Goal: Task Accomplishment & Management: Use online tool/utility

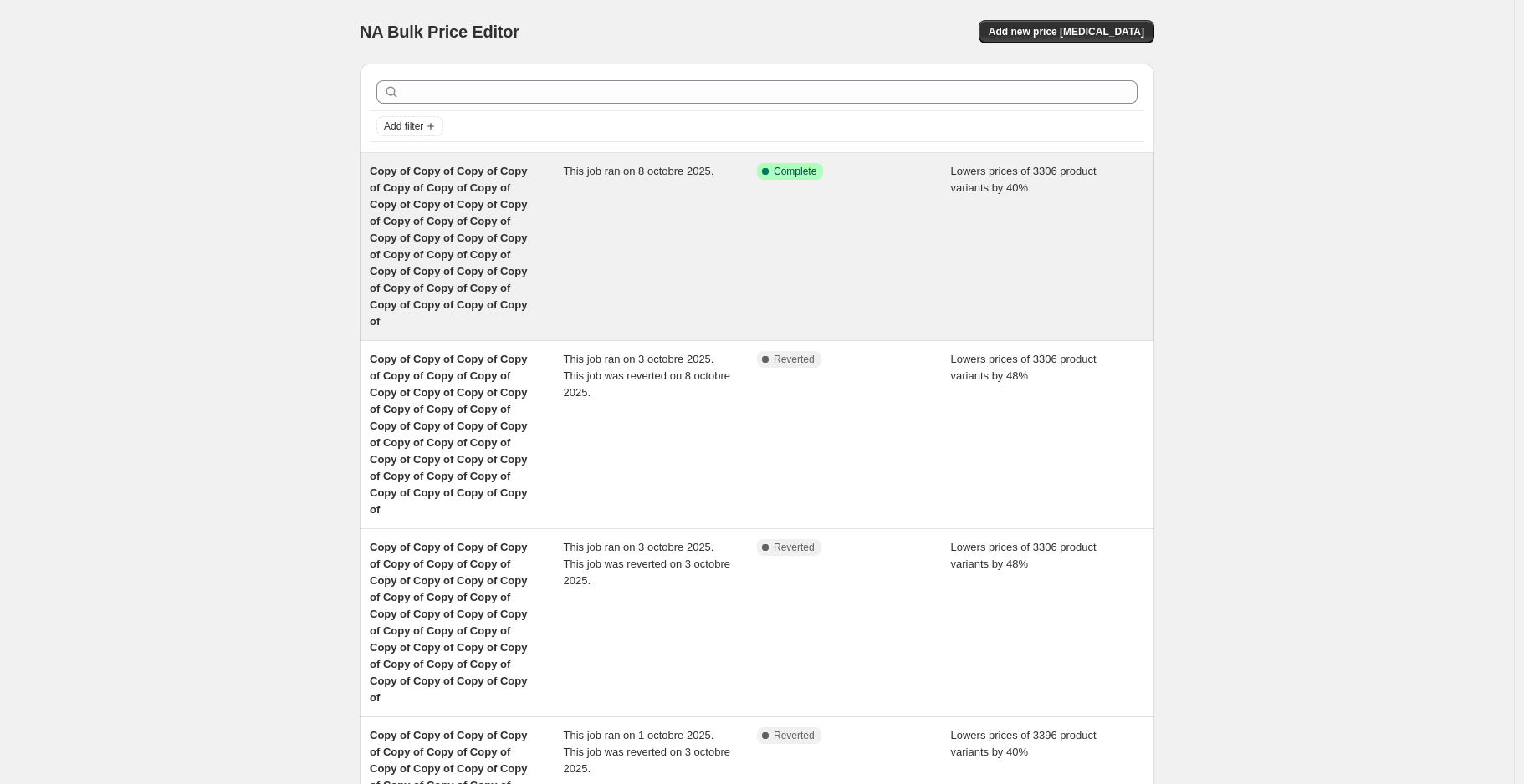
click at [638, 253] on div "This job ran on 8 octobre 2025." at bounding box center [660, 247] width 194 height 168
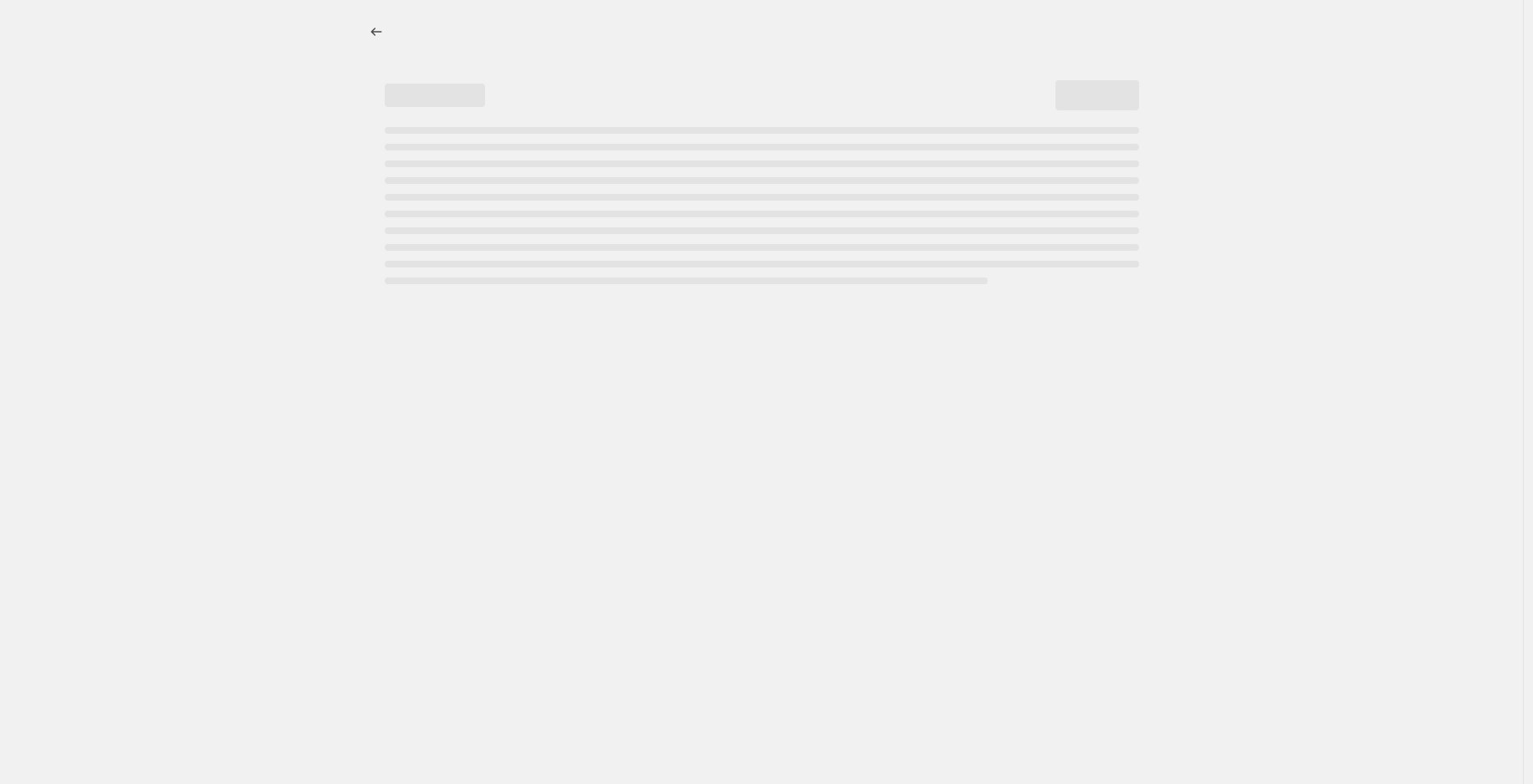
select select "percentage"
select select "not_equal"
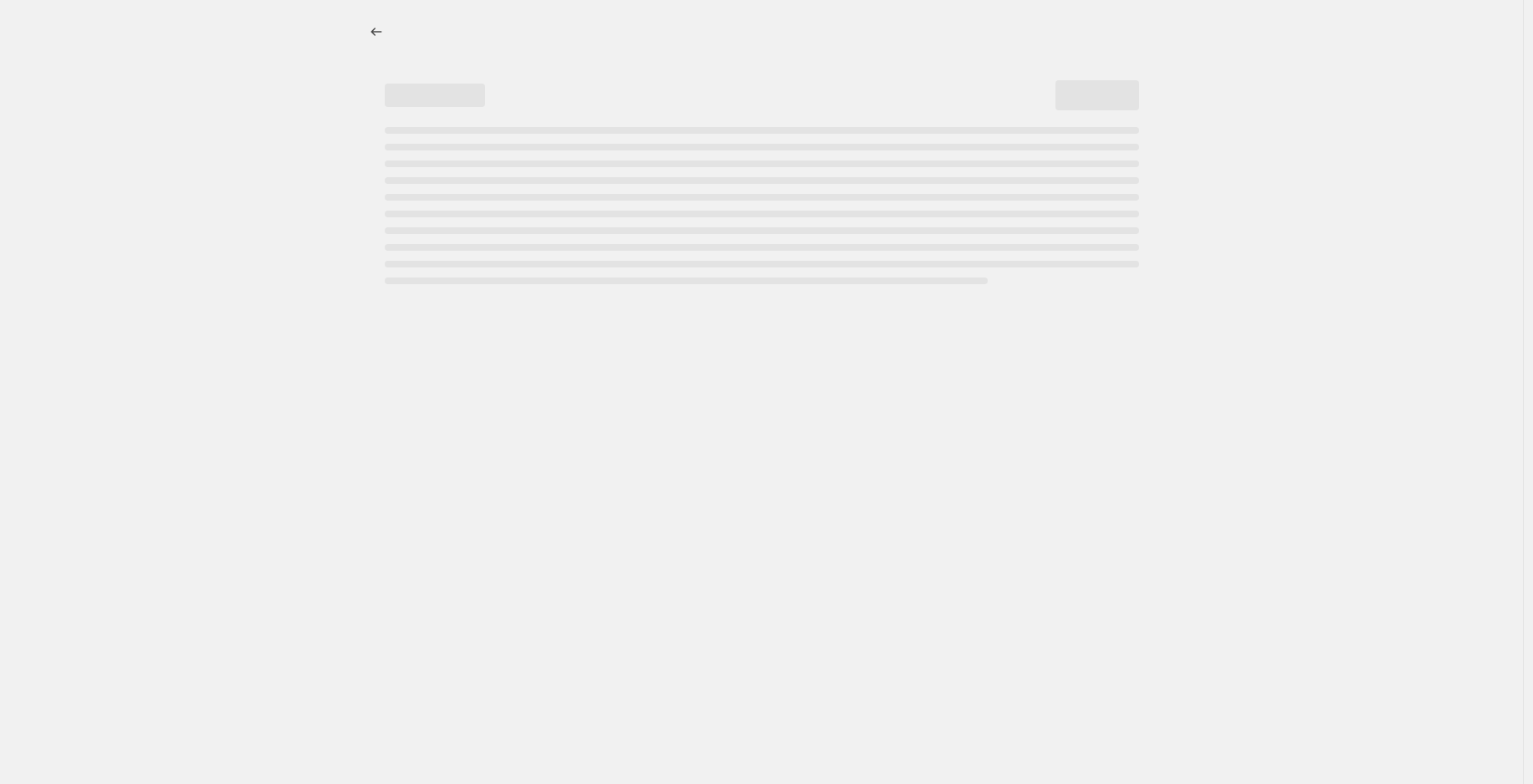
select select "not_equal"
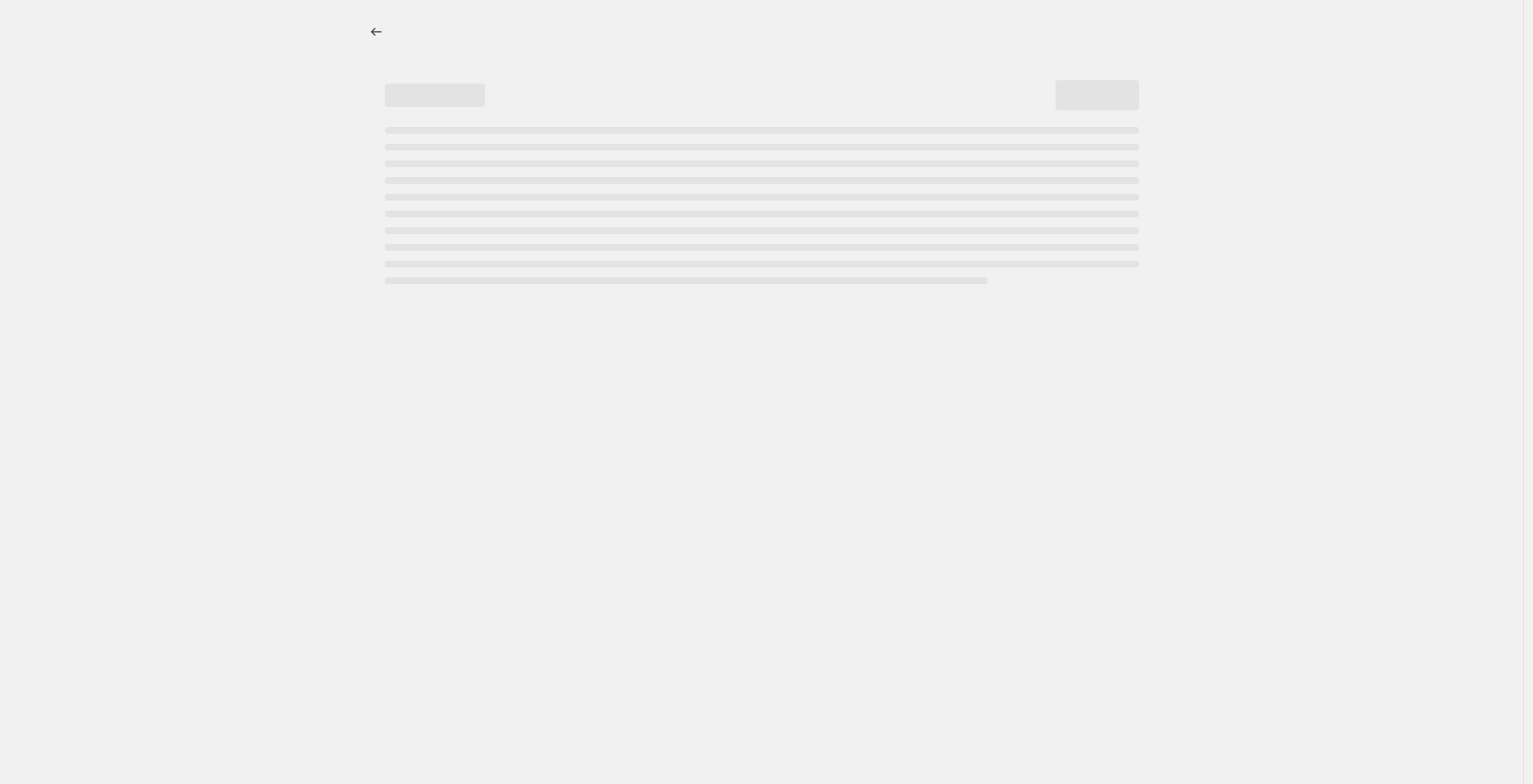
select select "not_equal"
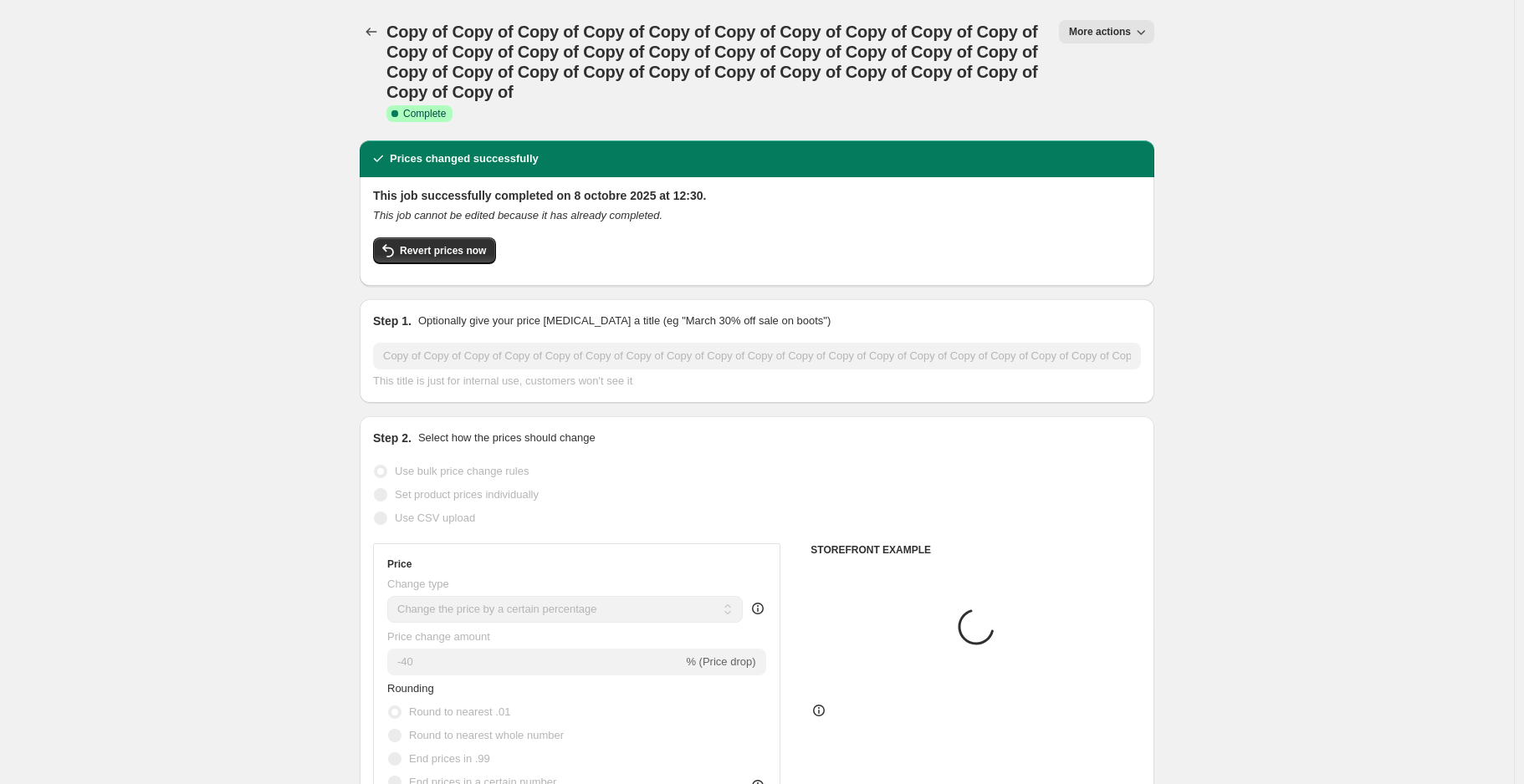
select select "collection"
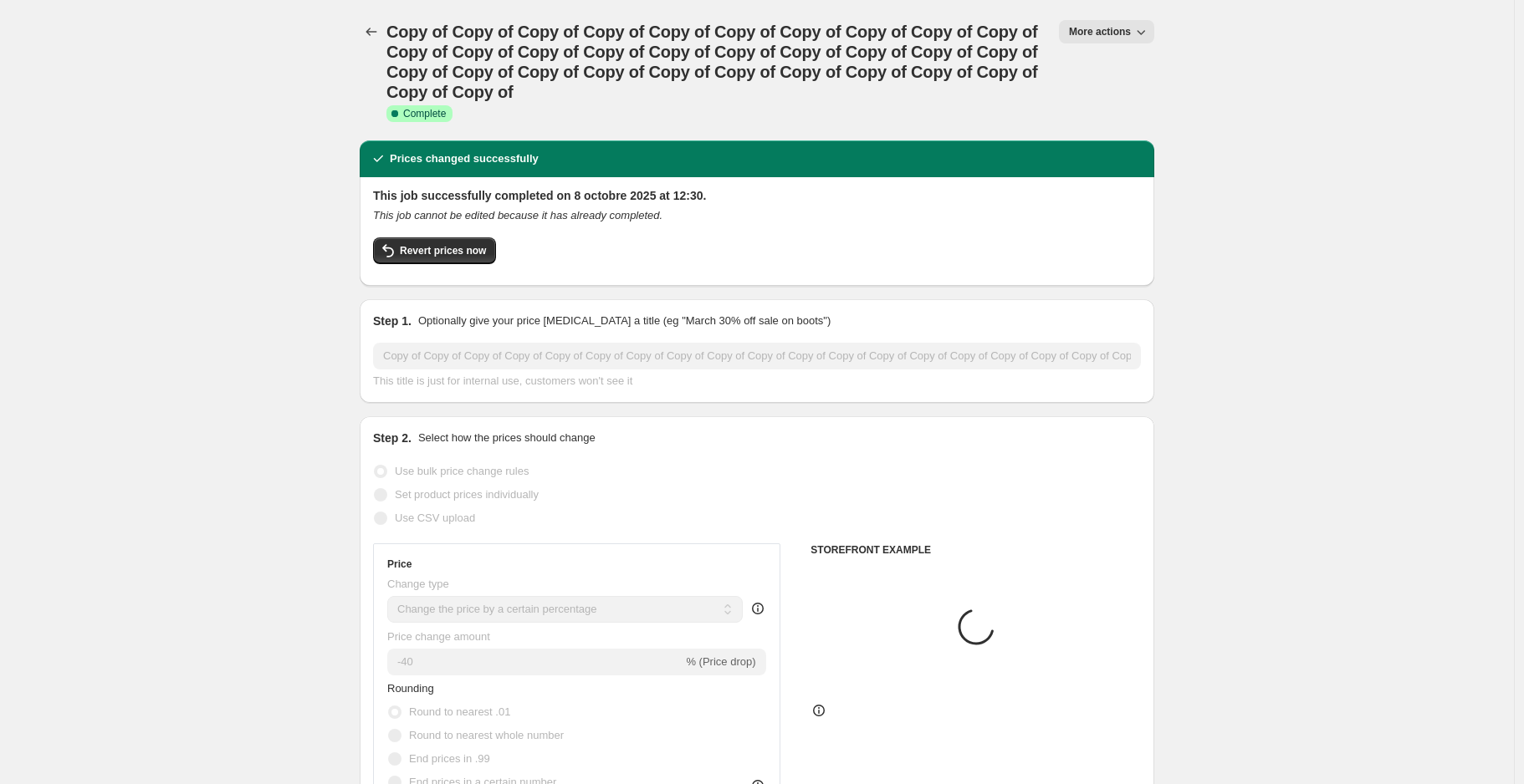
select select "collection"
select select "tag"
